Goal: Navigation & Orientation: Find specific page/section

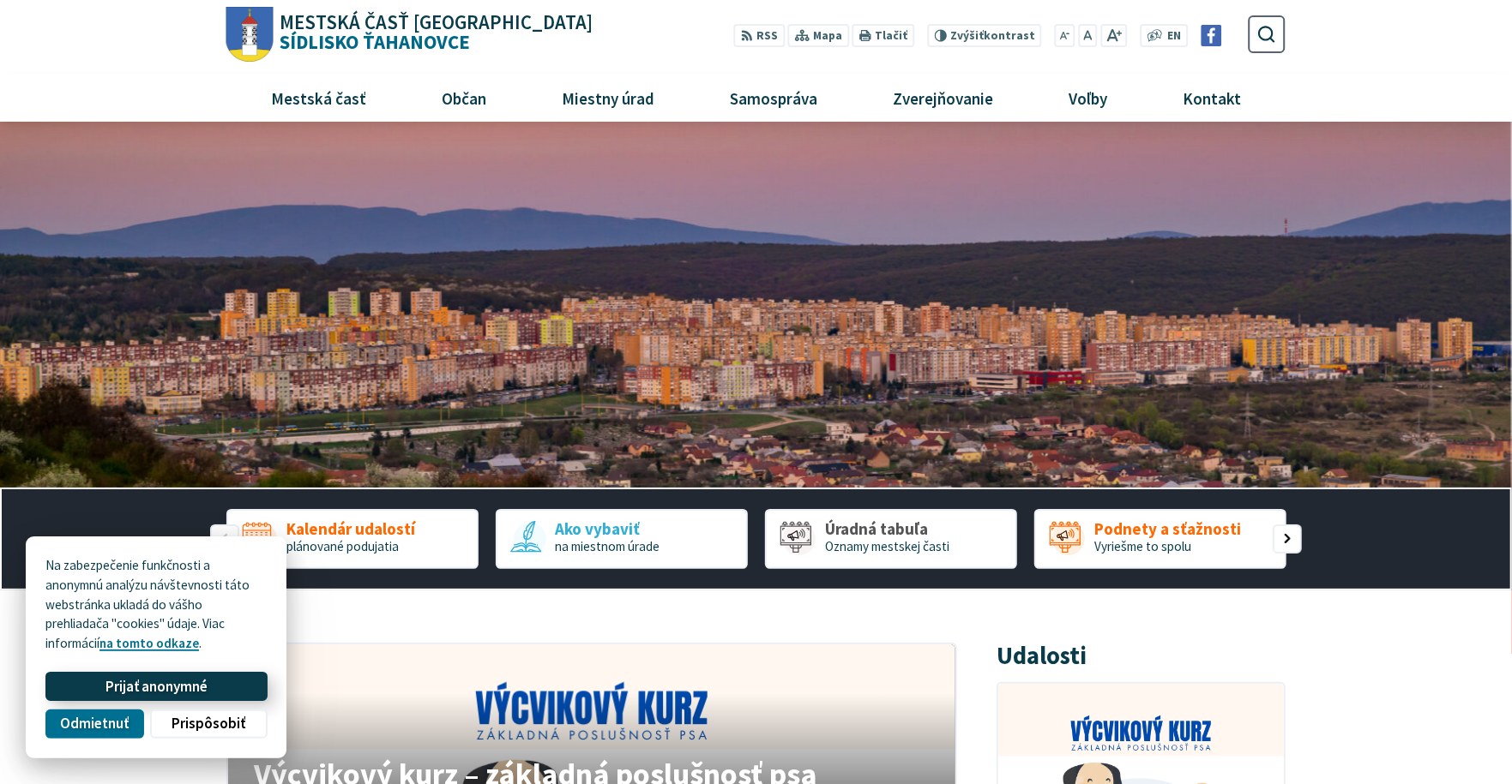
click at [187, 689] on span "Prijať anonymné" at bounding box center [156, 687] width 102 height 18
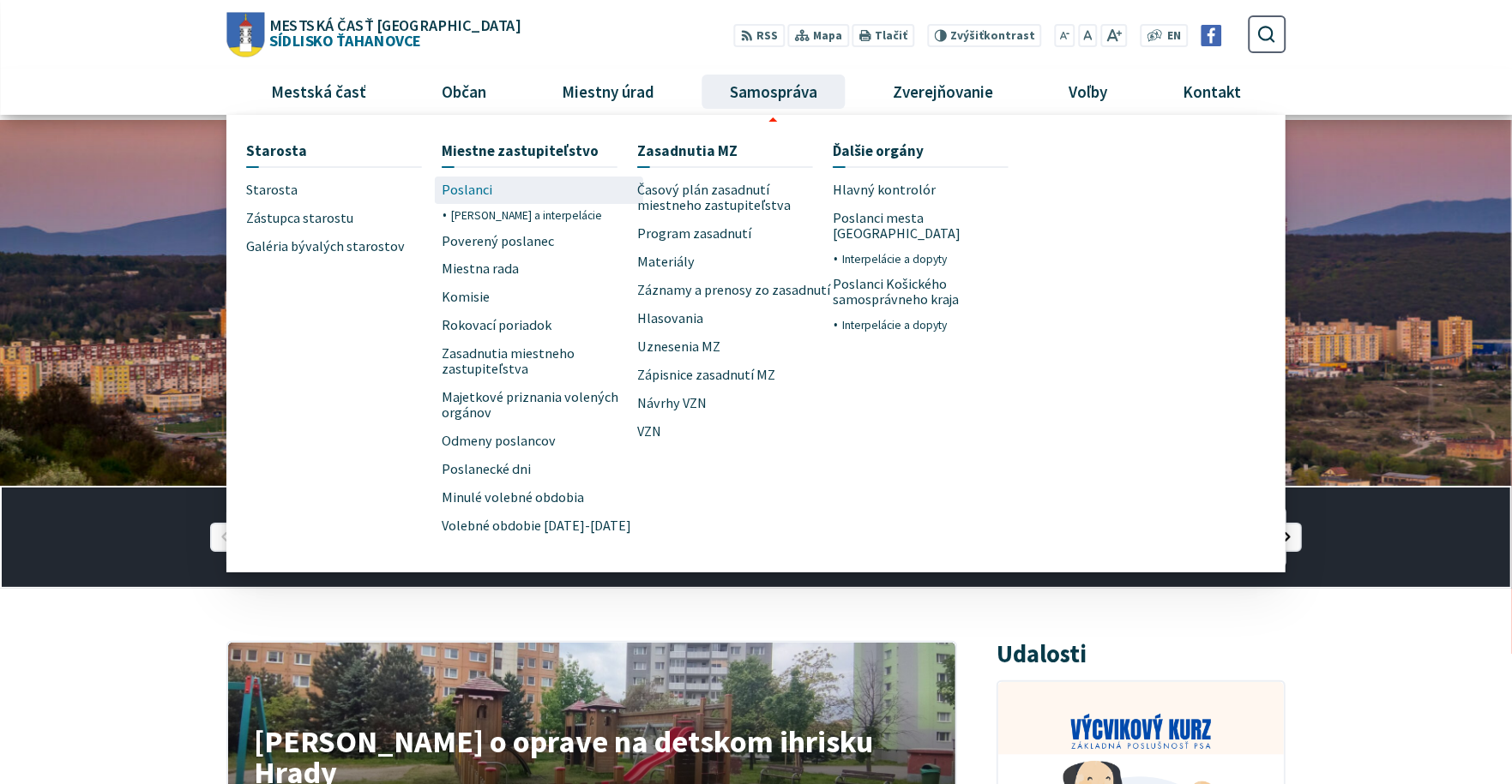
click at [466, 187] on span "Poslanci" at bounding box center [466, 190] width 50 height 28
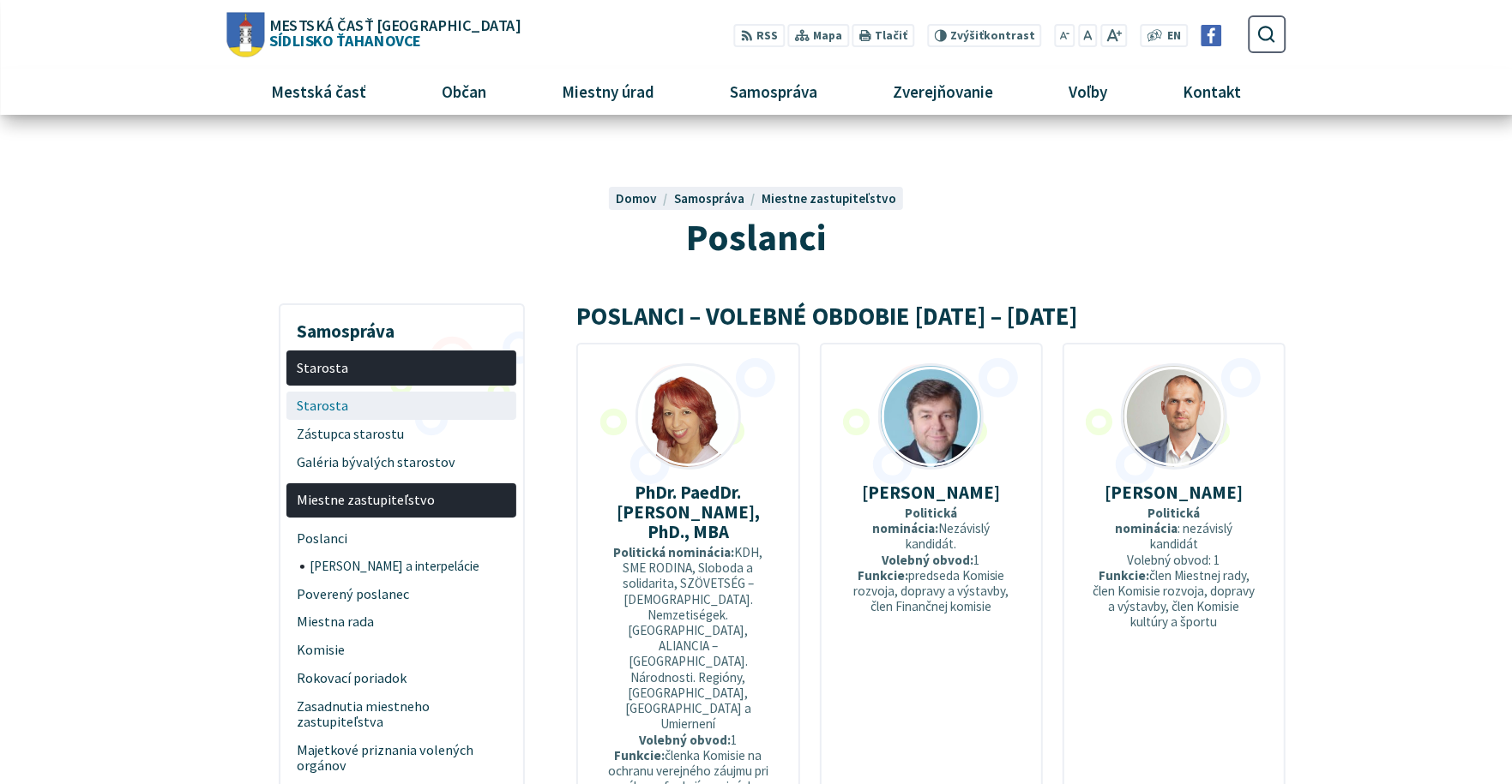
click at [306, 409] on span "Starosta" at bounding box center [402, 406] width 210 height 28
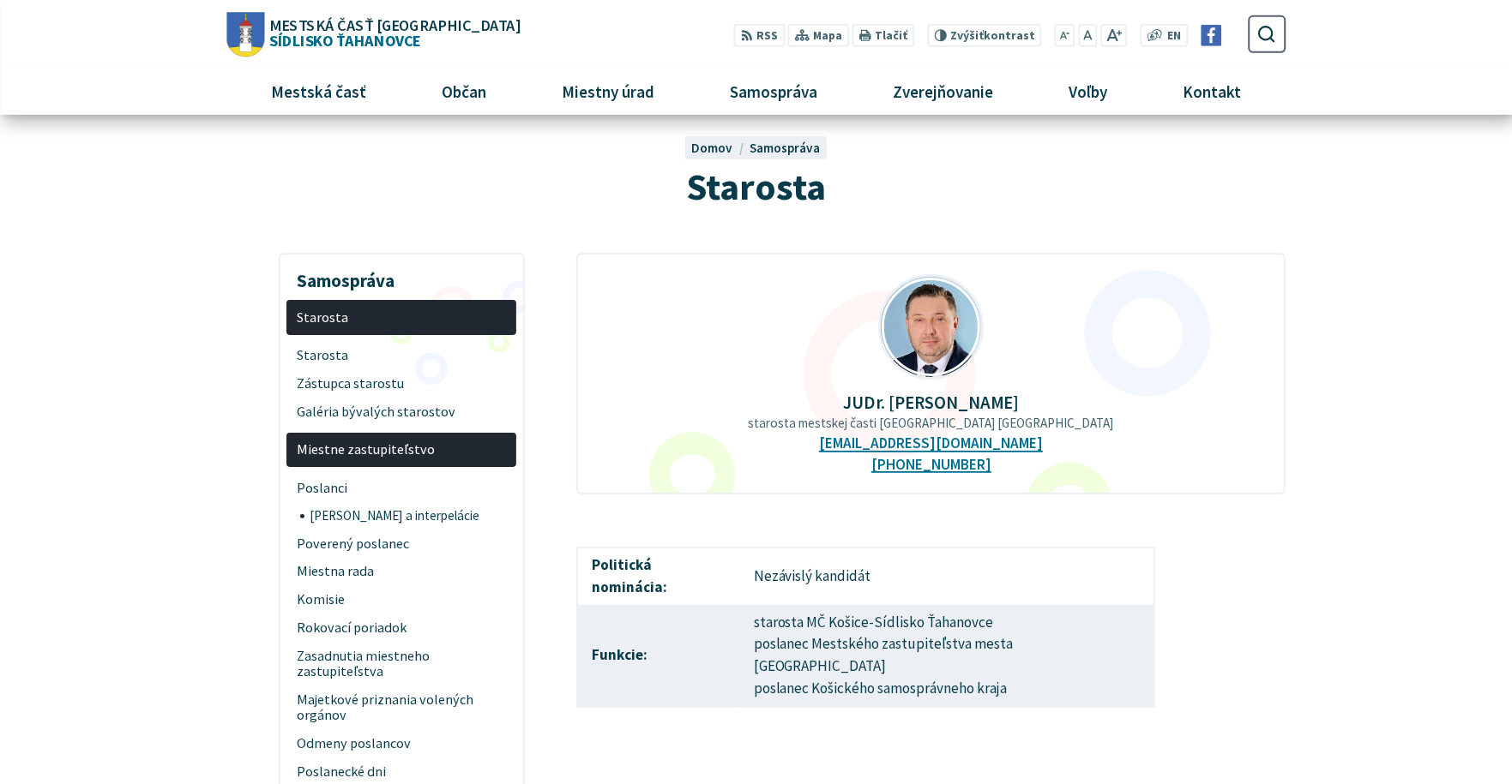
scroll to position [15, 0]
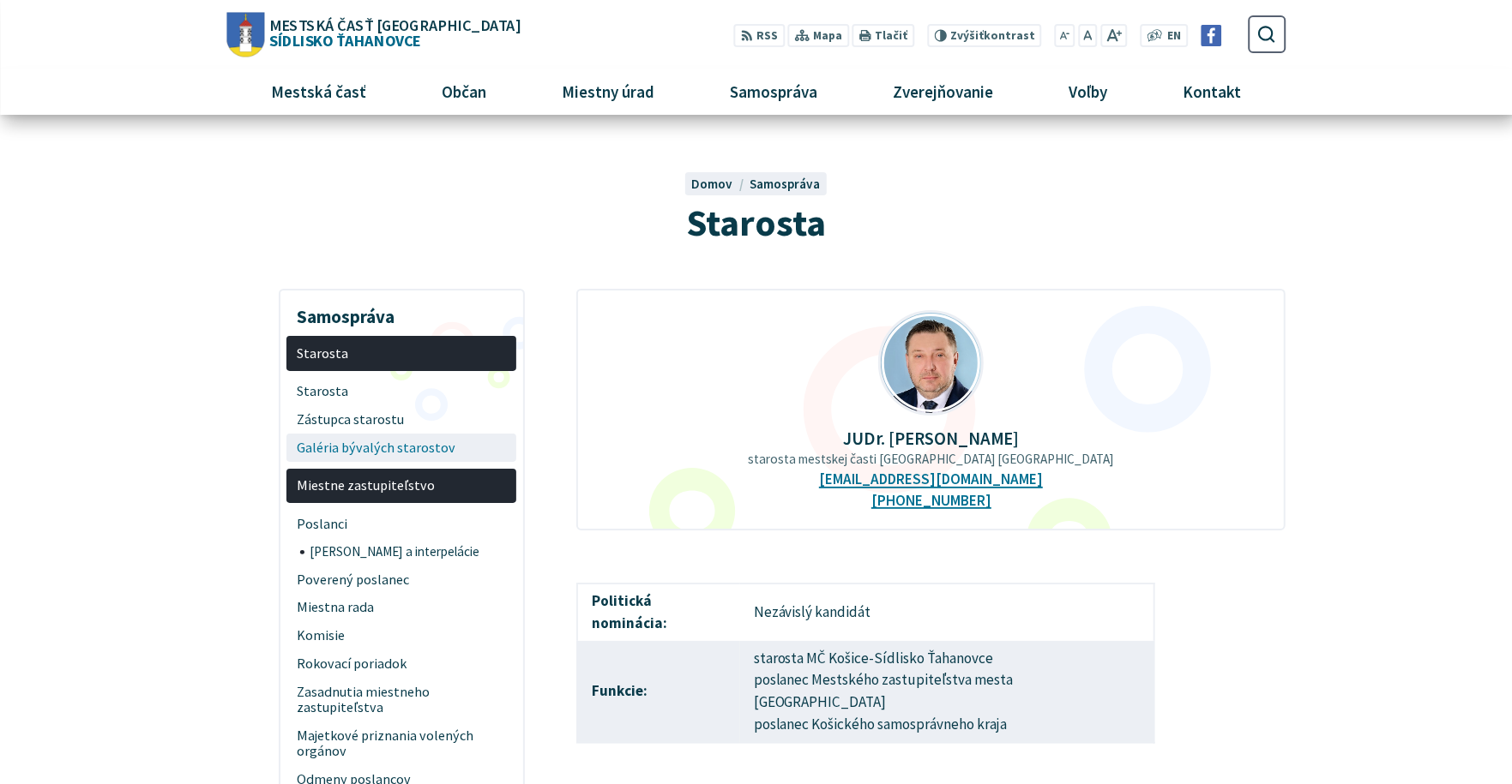
click at [359, 447] on span "Galéria bývalých starostov" at bounding box center [402, 448] width 210 height 28
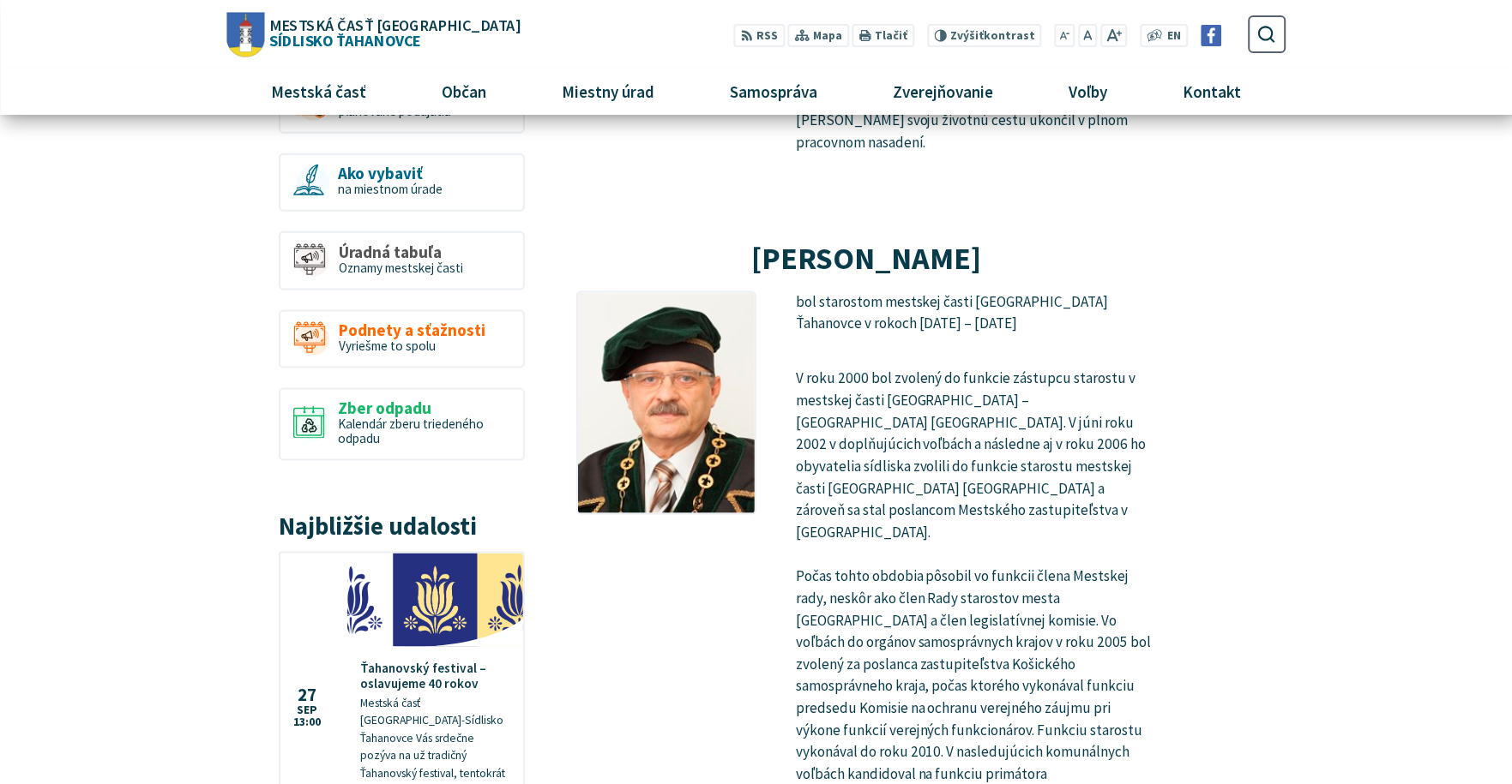
scroll to position [789, 0]
